Goal: Check status: Check status

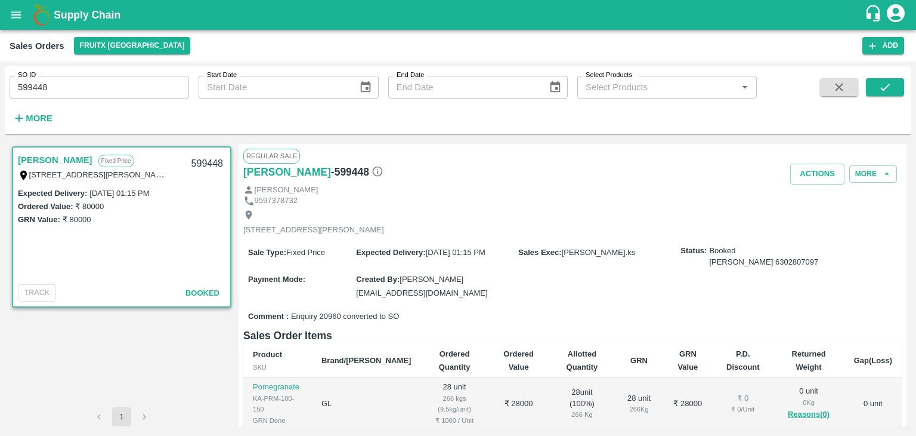
scroll to position [179, 0]
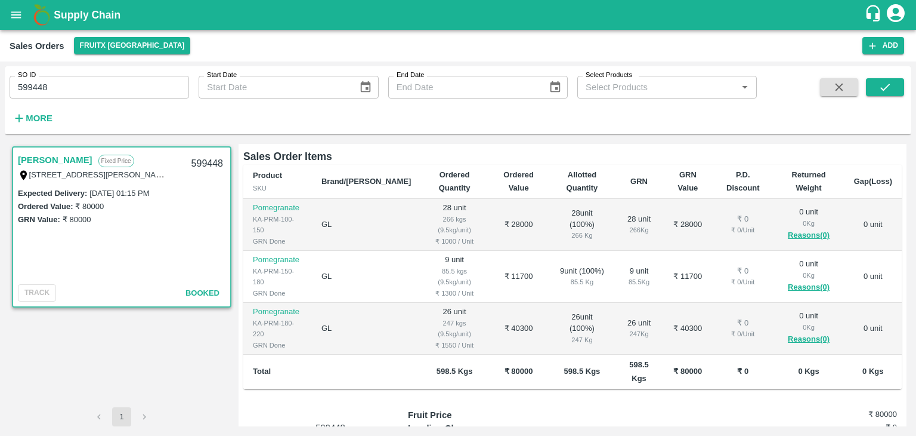
click at [128, 89] on input "599448" at bounding box center [100, 87] width 180 height 23
click at [833, 87] on icon "button" at bounding box center [839, 87] width 13 height 13
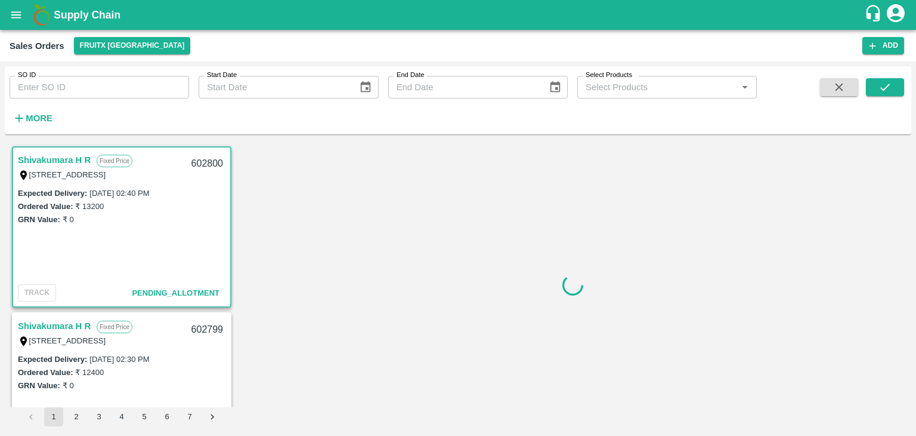
scroll to position [2, 0]
